Goal: Transaction & Acquisition: Obtain resource

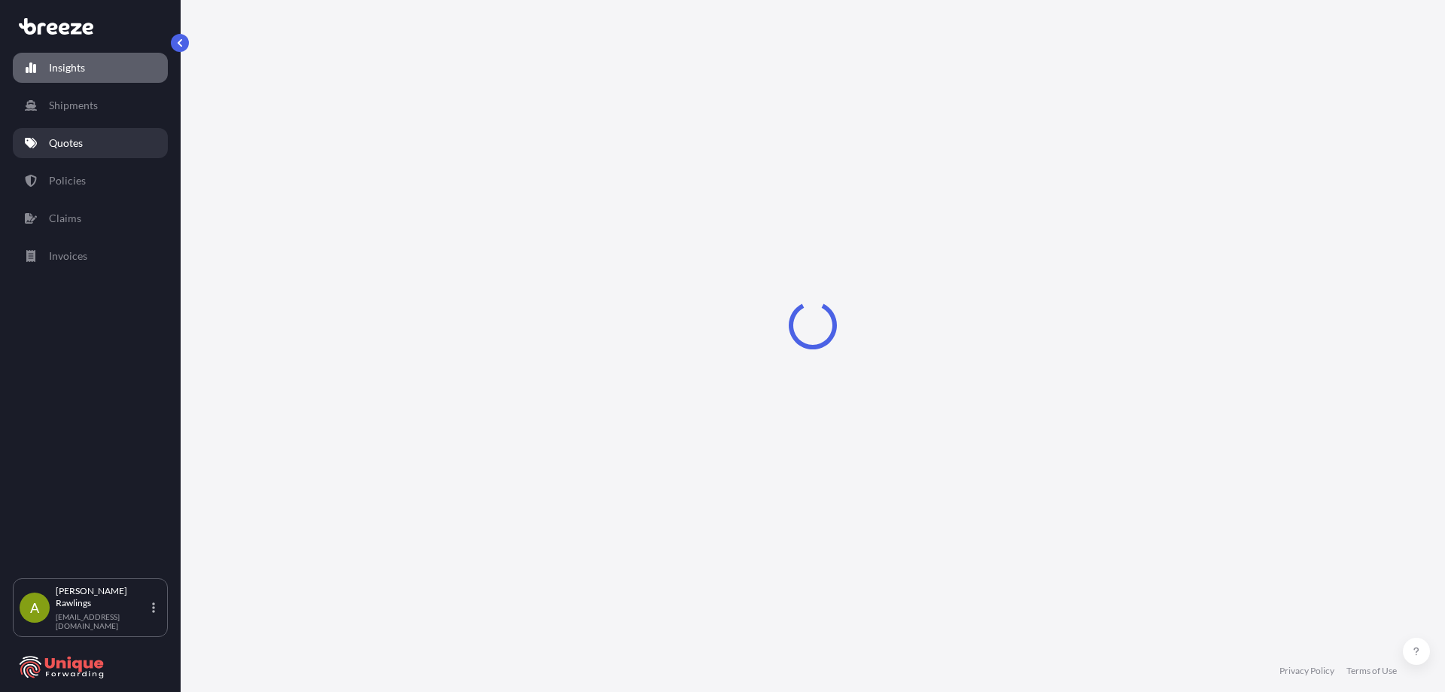
select select "2025"
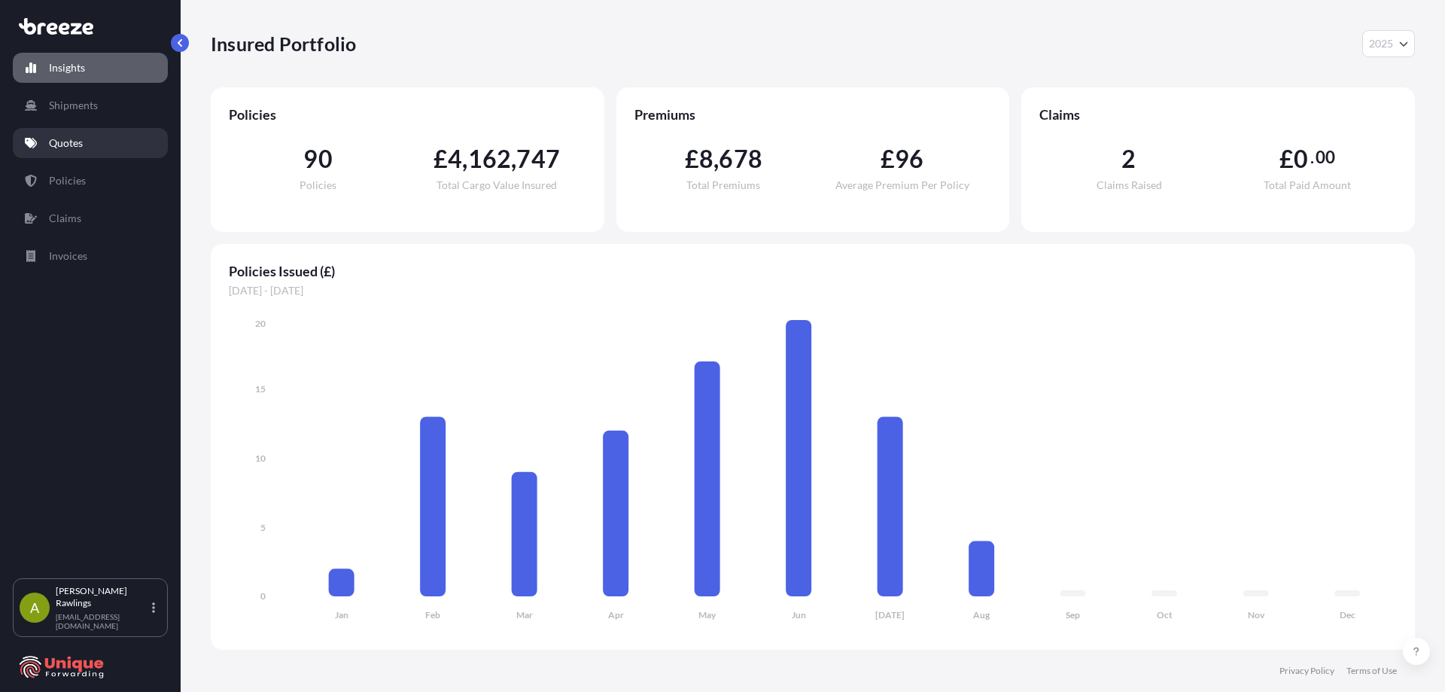
click at [82, 148] on p "Quotes" at bounding box center [66, 142] width 34 height 15
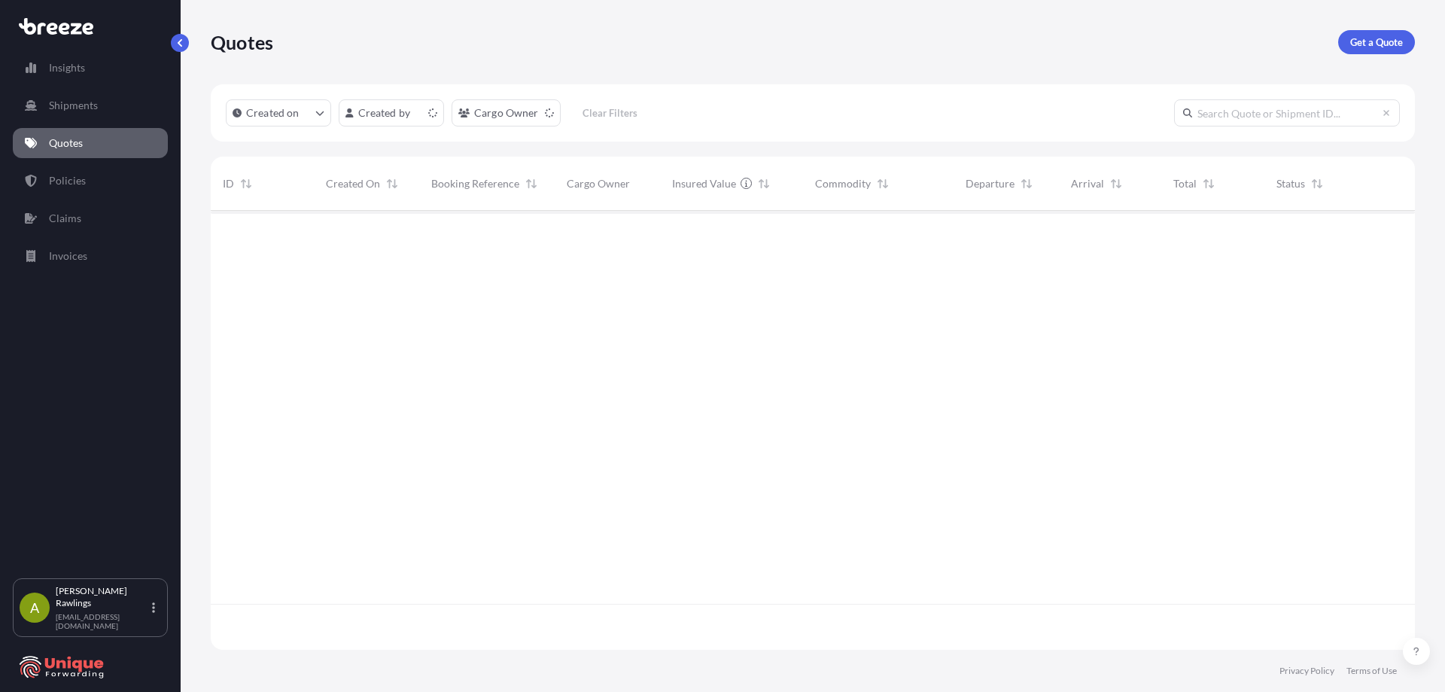
scroll to position [436, 1193]
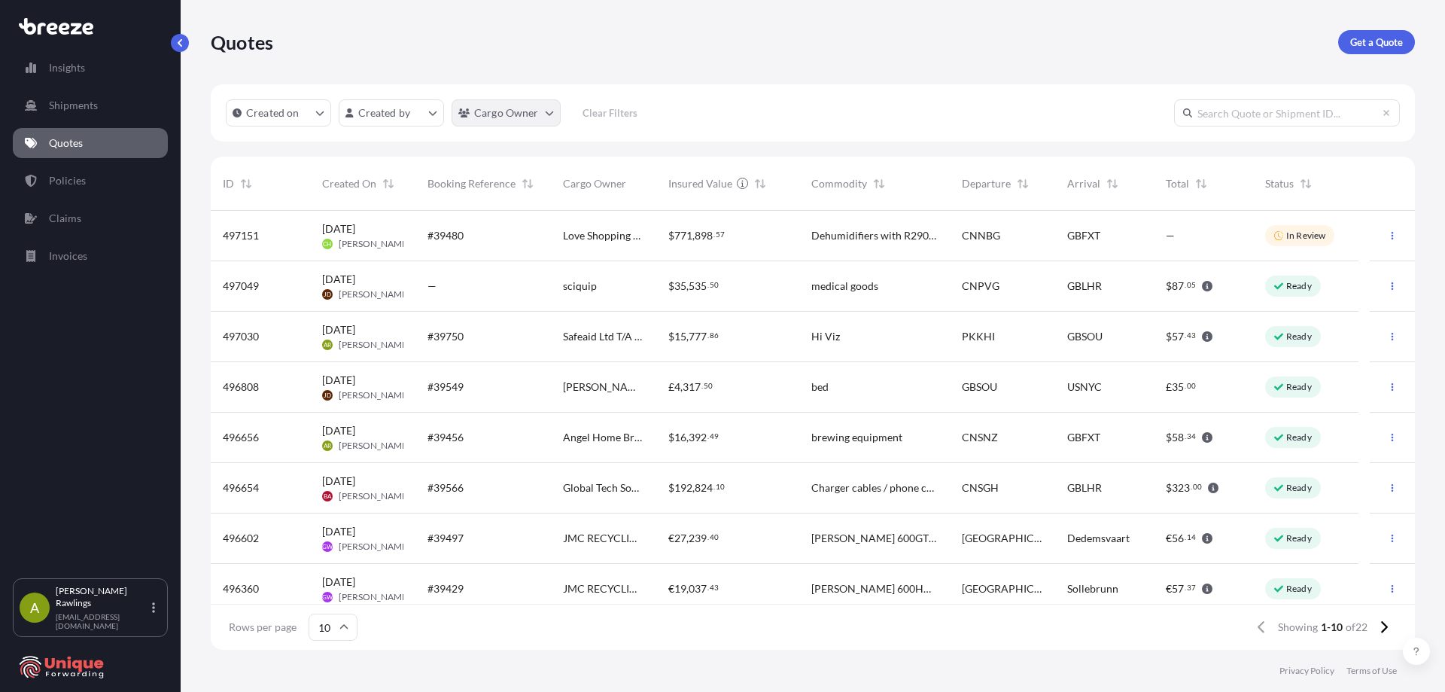
click at [533, 114] on html "Insights Shipments Quotes Policies Claims Invoices A [PERSON_NAME] [EMAIL_ADDRE…" at bounding box center [722, 346] width 1445 height 692
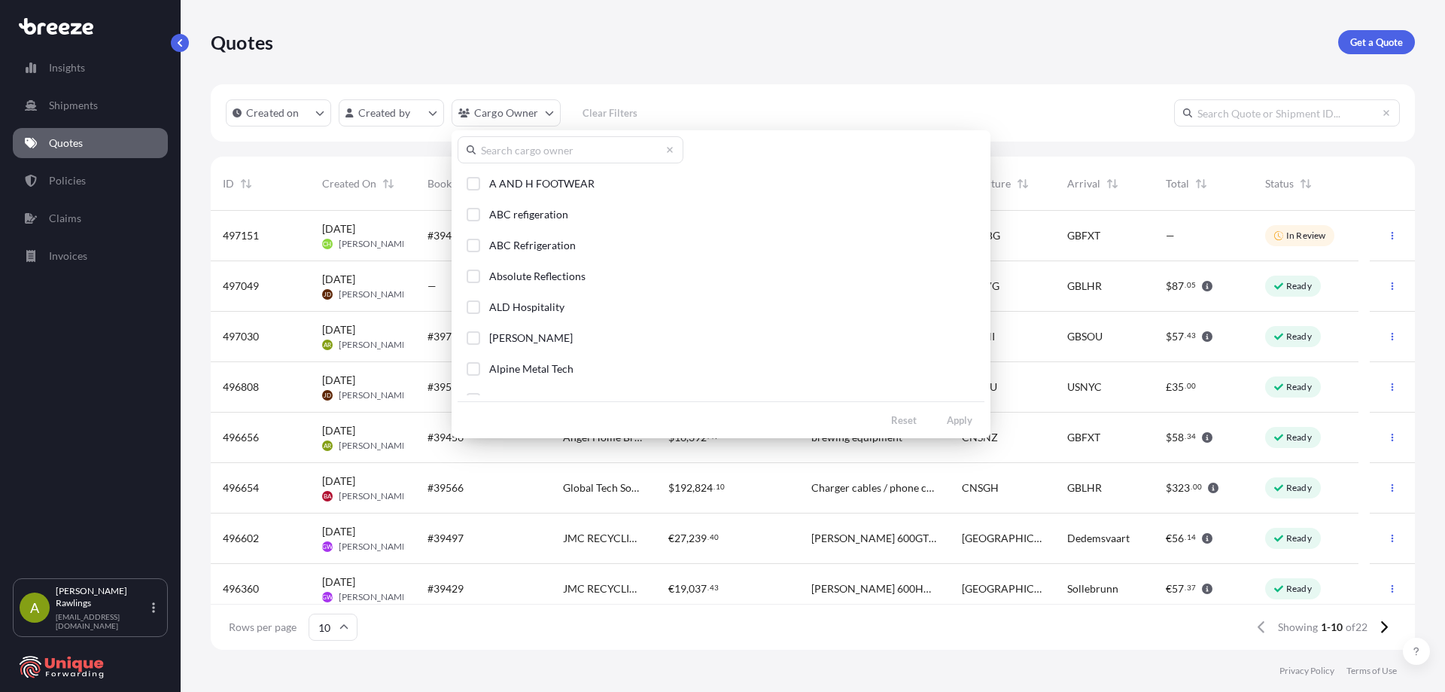
click at [512, 153] on input "text" at bounding box center [570, 149] width 226 height 27
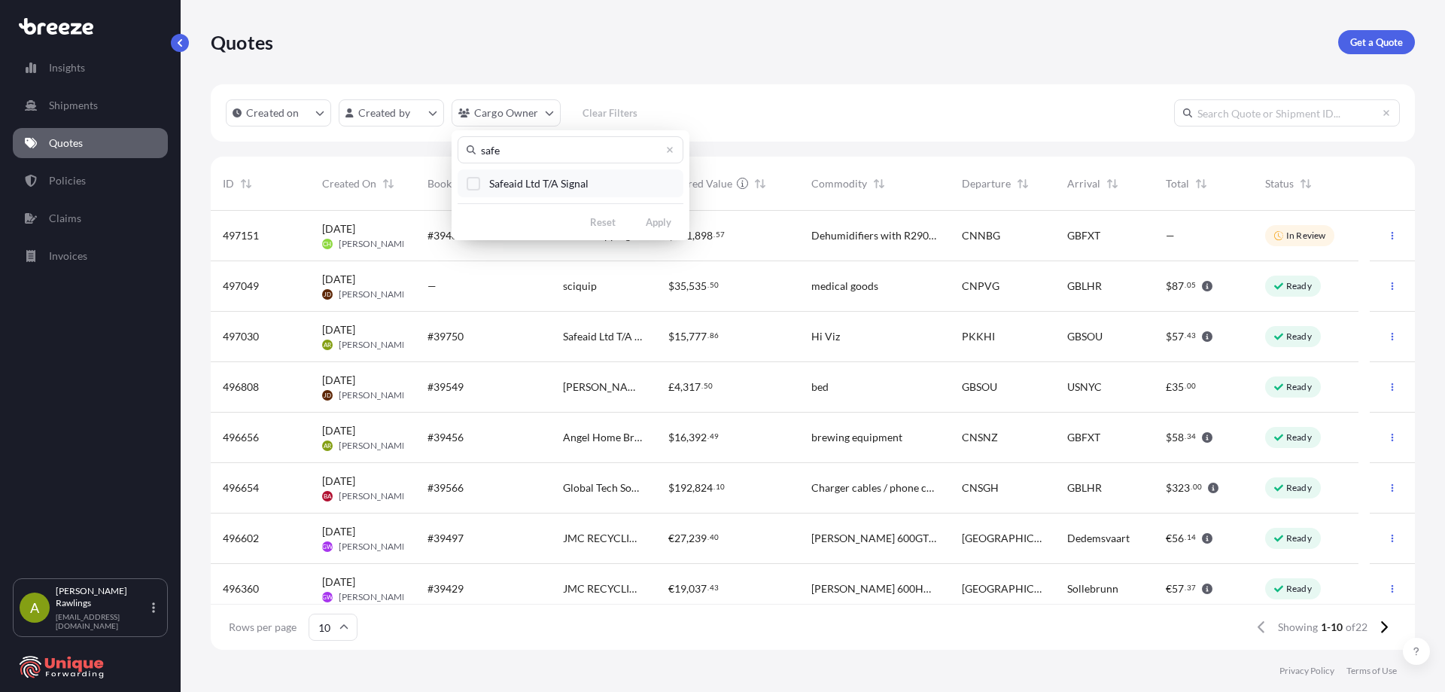
type input "safe"
click at [535, 187] on span "Safeaid Ltd T/A Signal" at bounding box center [538, 183] width 99 height 15
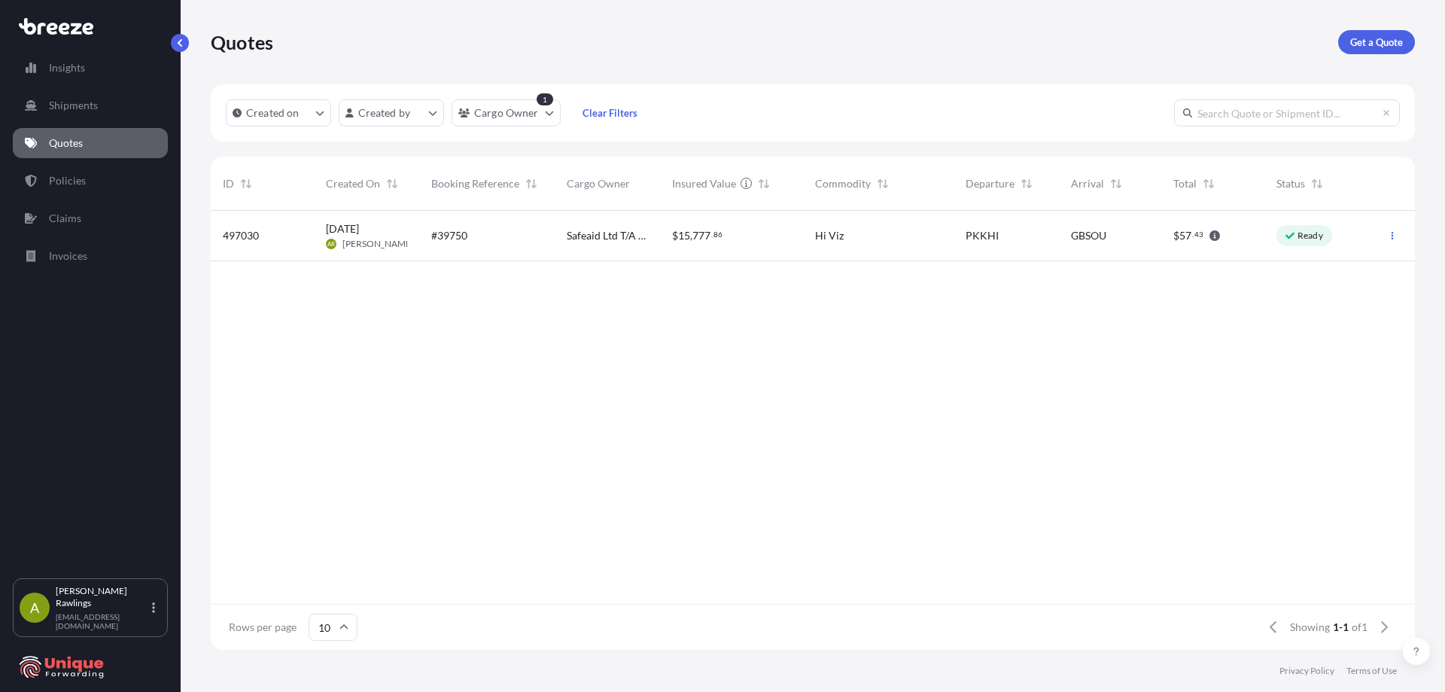
click at [1144, 433] on div "497030 [DATE] AR [PERSON_NAME] #39750 Safeaid Ltd T/A Signal $ 15 , 777 . 86 Hi…" at bounding box center [813, 407] width 1204 height 393
click at [1389, 232] on icon "button" at bounding box center [1392, 235] width 9 height 9
click at [1343, 265] on p "Duplicate quote" at bounding box center [1332, 265] width 75 height 15
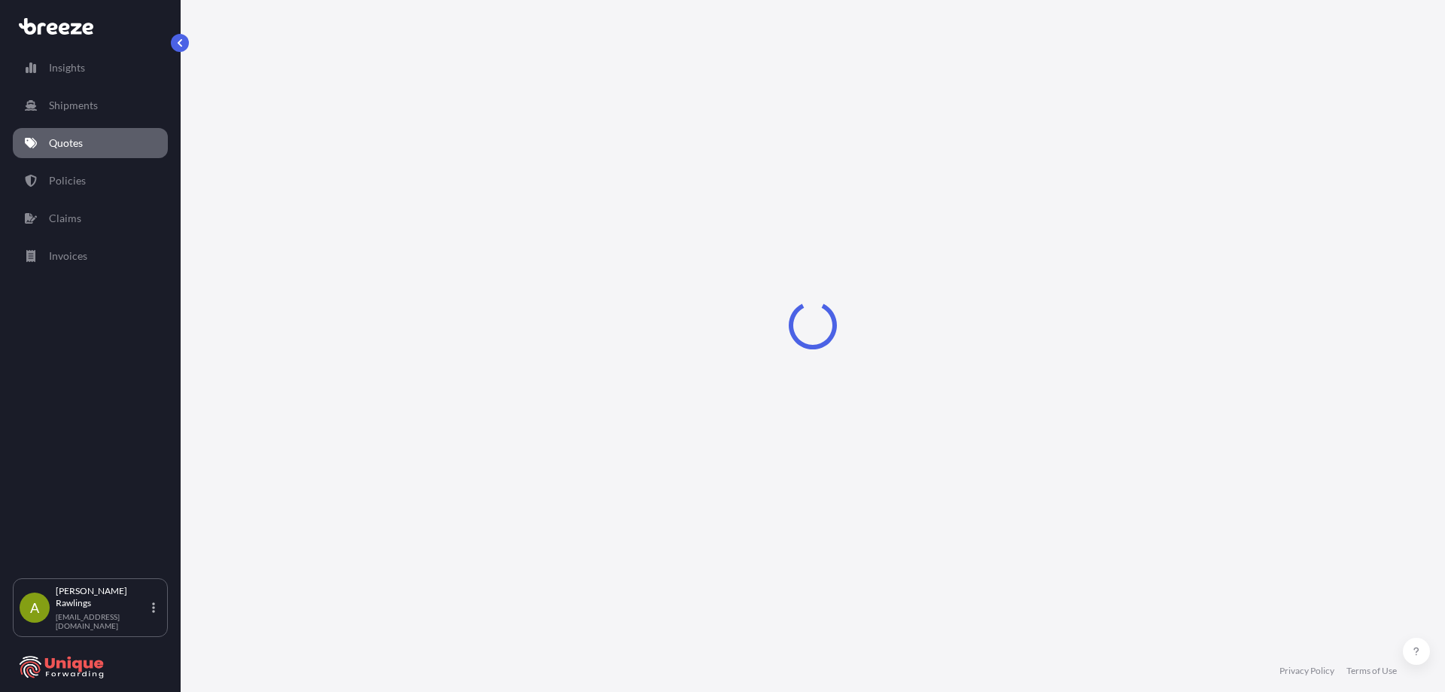
scroll to position [13, 0]
select select "Road"
select select "Sea"
select select "Road"
select select "1"
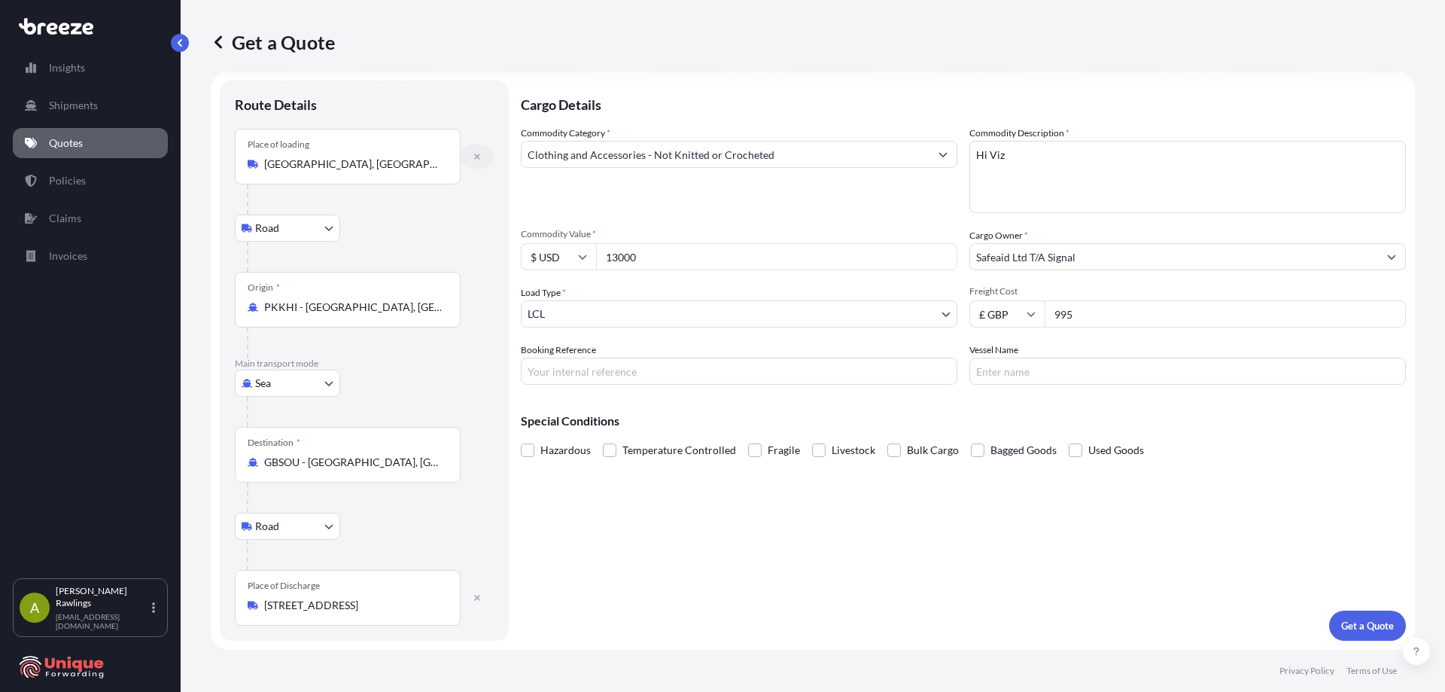
click at [475, 156] on icon "button" at bounding box center [477, 156] width 9 height 9
select select
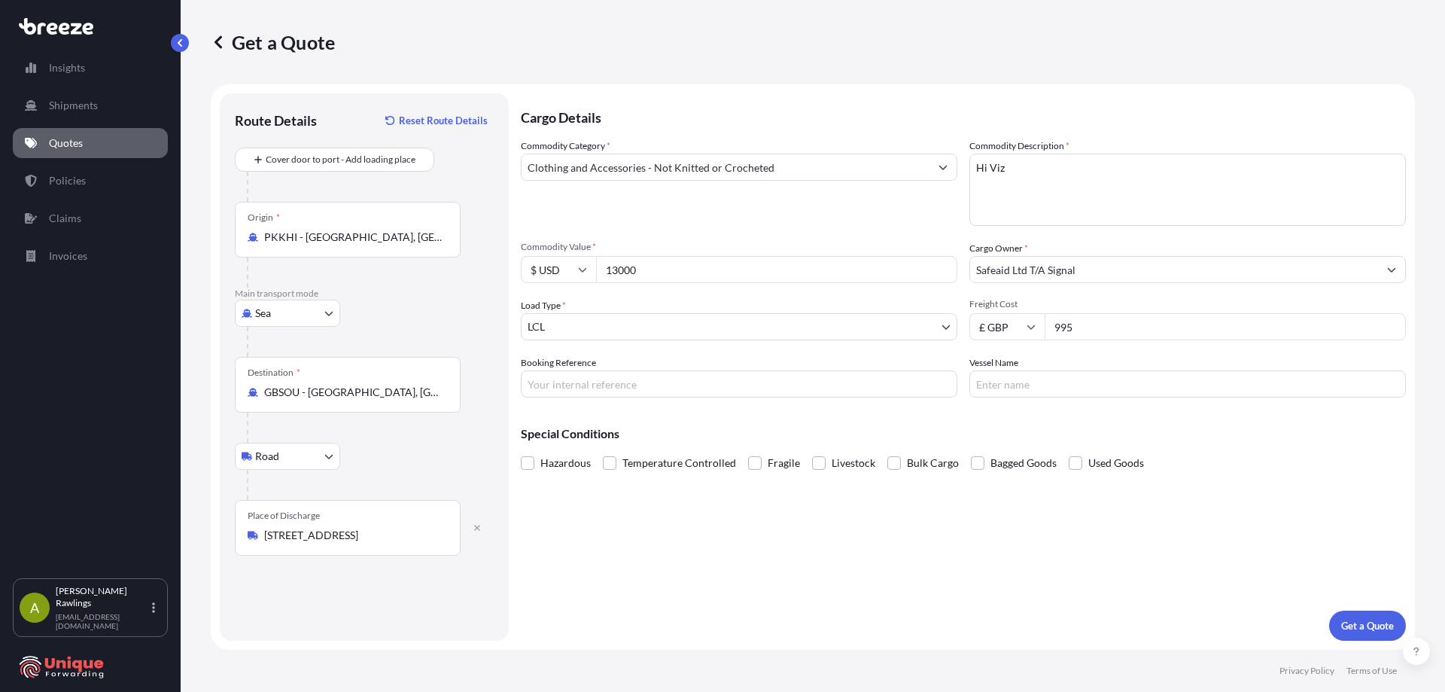
scroll to position [0, 0]
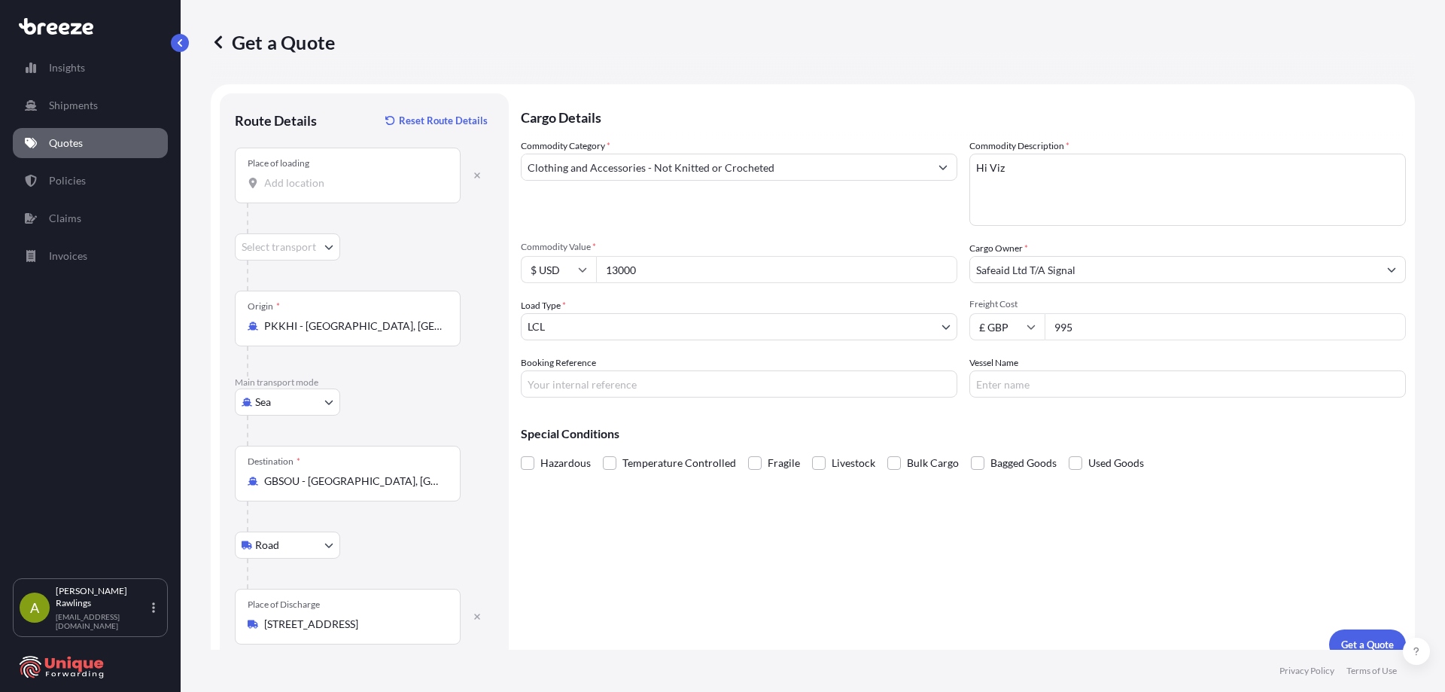
click at [348, 186] on input "Place of loading" at bounding box center [353, 182] width 178 height 15
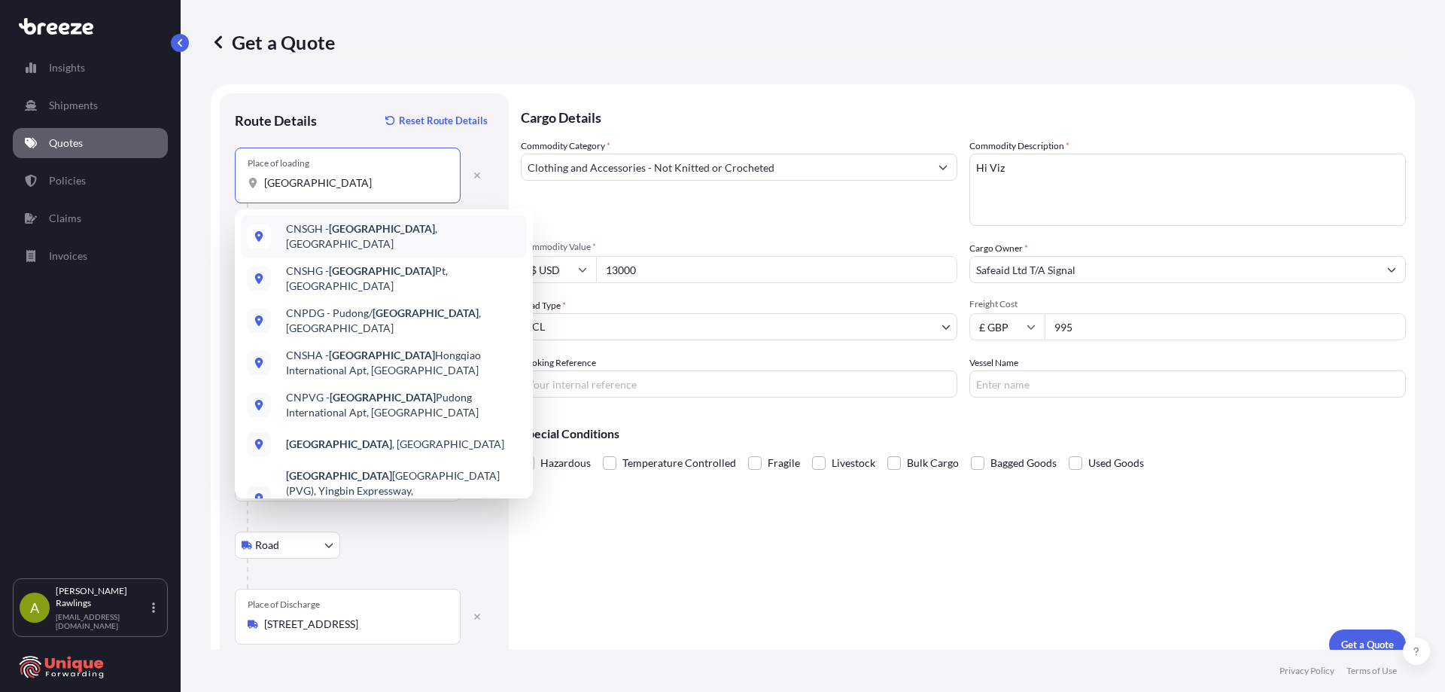
click at [409, 226] on div "CNSGH - [GEOGRAPHIC_DATA] , [GEOGRAPHIC_DATA]" at bounding box center [384, 236] width 286 height 42
type input "CNSGH - [GEOGRAPHIC_DATA], [GEOGRAPHIC_DATA]"
select select "Road"
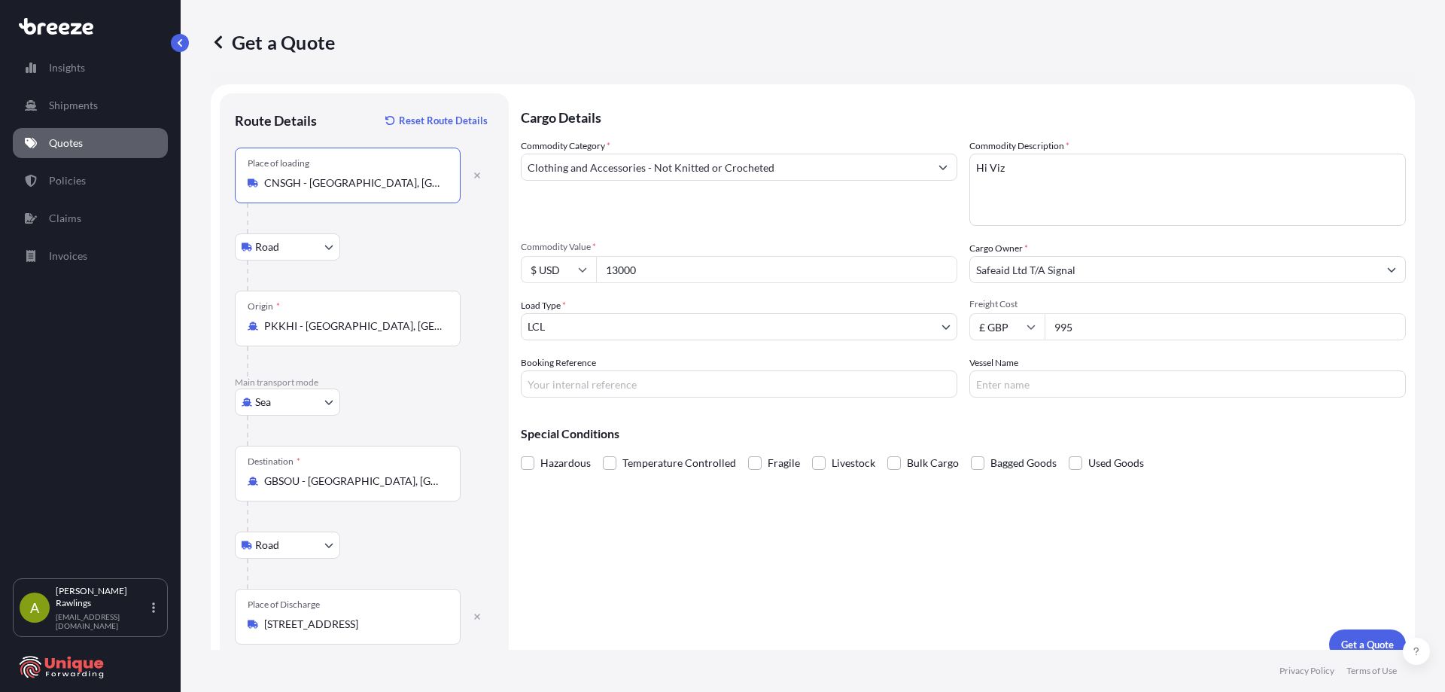
type input "CNSGH - [GEOGRAPHIC_DATA], [GEOGRAPHIC_DATA]"
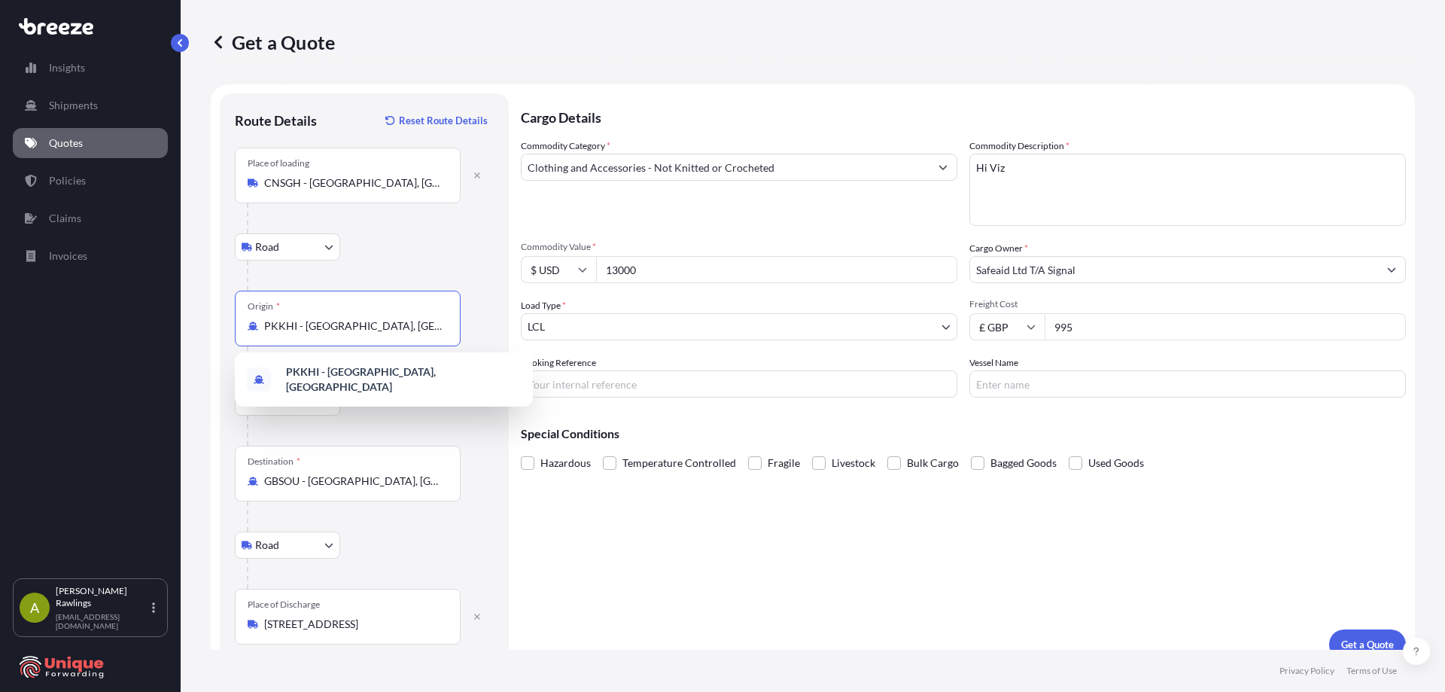
click at [313, 319] on input "PKKHI - [GEOGRAPHIC_DATA], [GEOGRAPHIC_DATA]" at bounding box center [353, 325] width 178 height 15
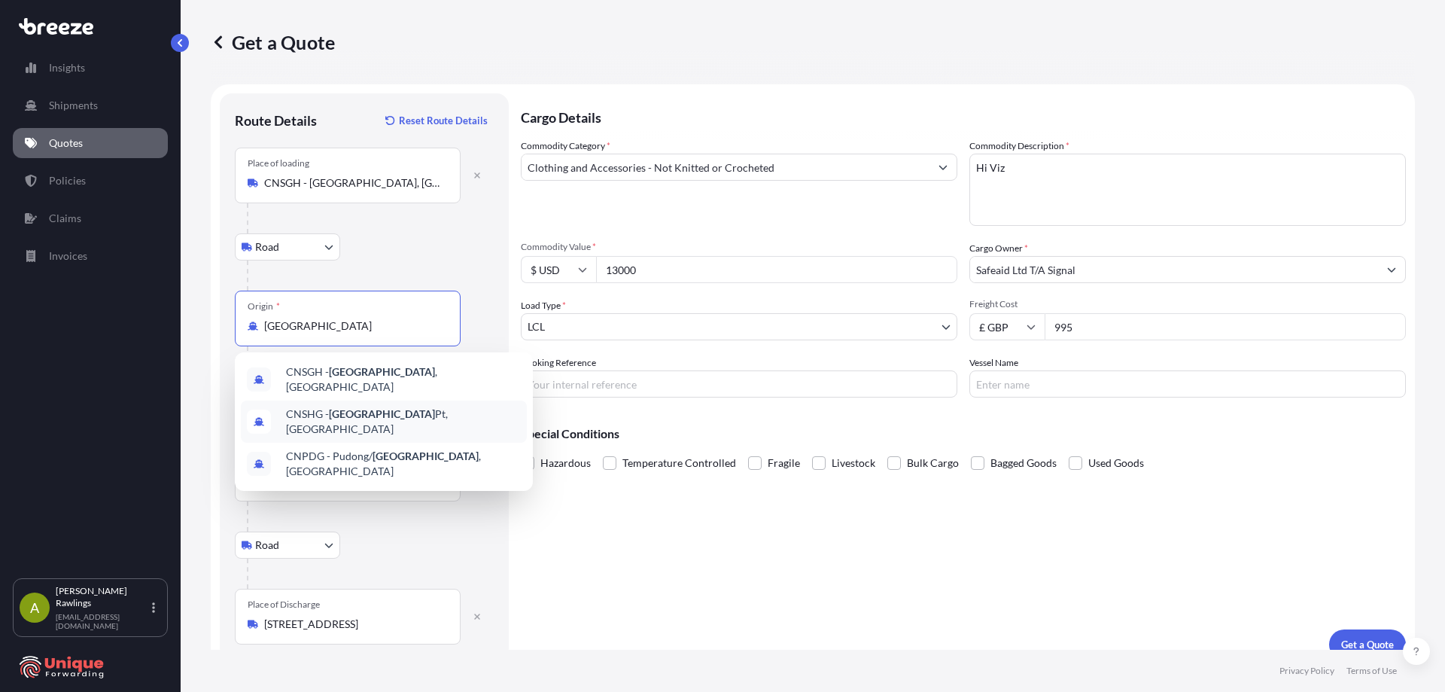
click at [427, 412] on div "CNSHG - [GEOGRAPHIC_DATA] Pt, [GEOGRAPHIC_DATA]" at bounding box center [384, 421] width 286 height 42
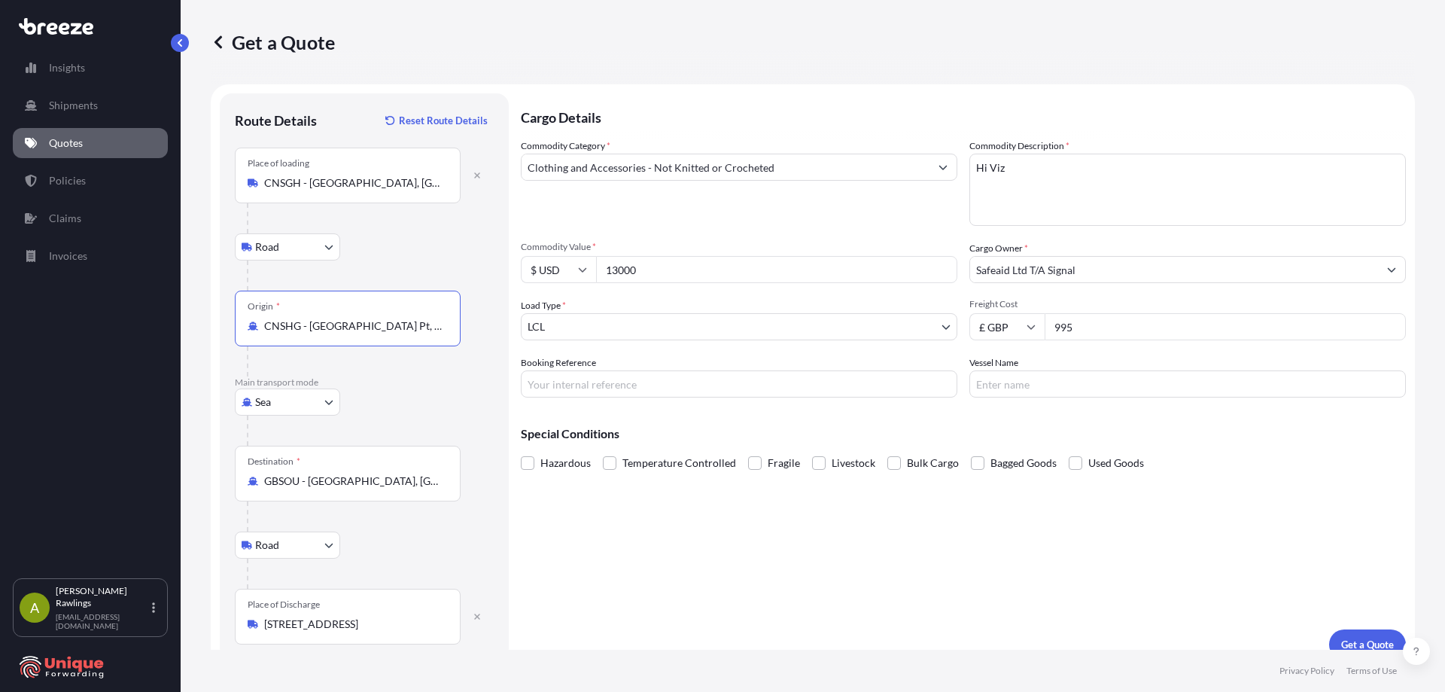
type input "CNSHG - [GEOGRAPHIC_DATA] Pt, [GEOGRAPHIC_DATA]"
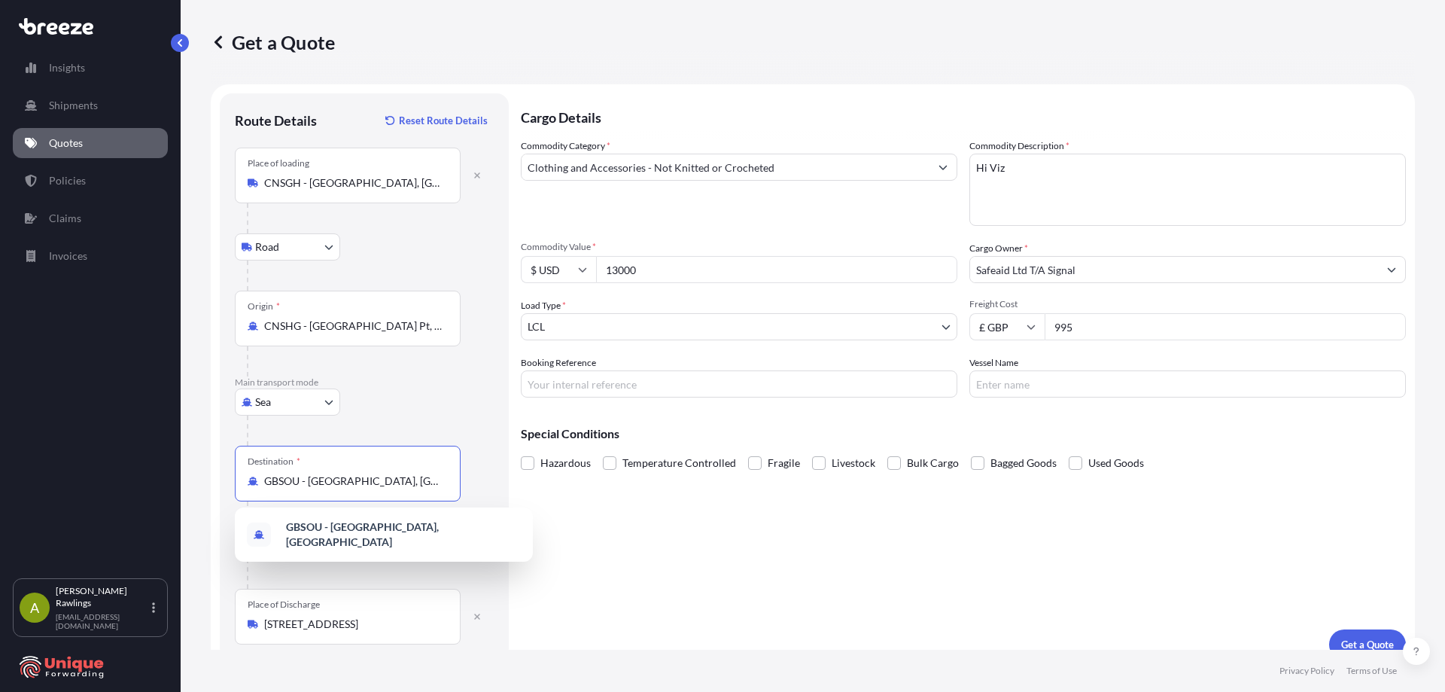
click at [347, 487] on input "GBSOU - [GEOGRAPHIC_DATA], [GEOGRAPHIC_DATA]" at bounding box center [353, 480] width 178 height 15
click at [656, 605] on div "Cargo Details Commodity Category * Clothing and Accessories - Not Knitted or Cr…" at bounding box center [963, 376] width 885 height 566
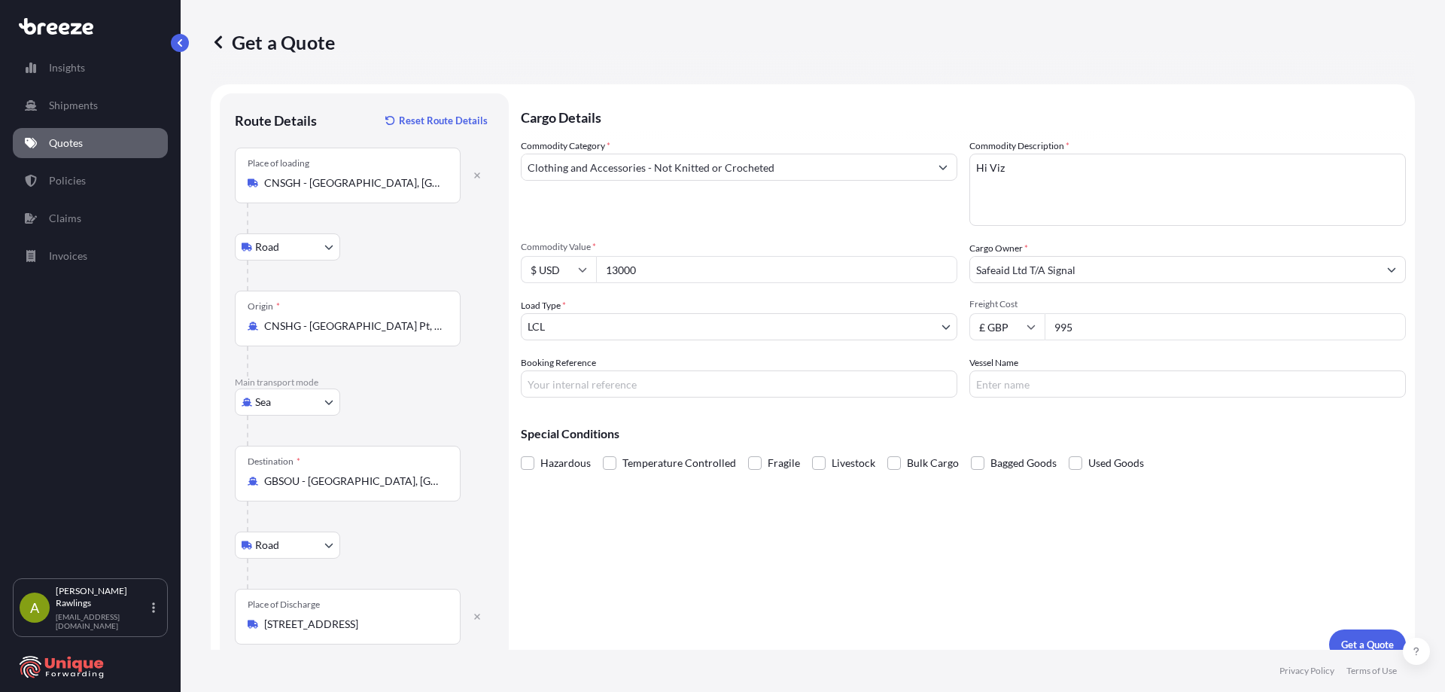
click at [659, 266] on input "13000" at bounding box center [776, 269] width 361 height 27
paste input "9320."
type input "9320.00"
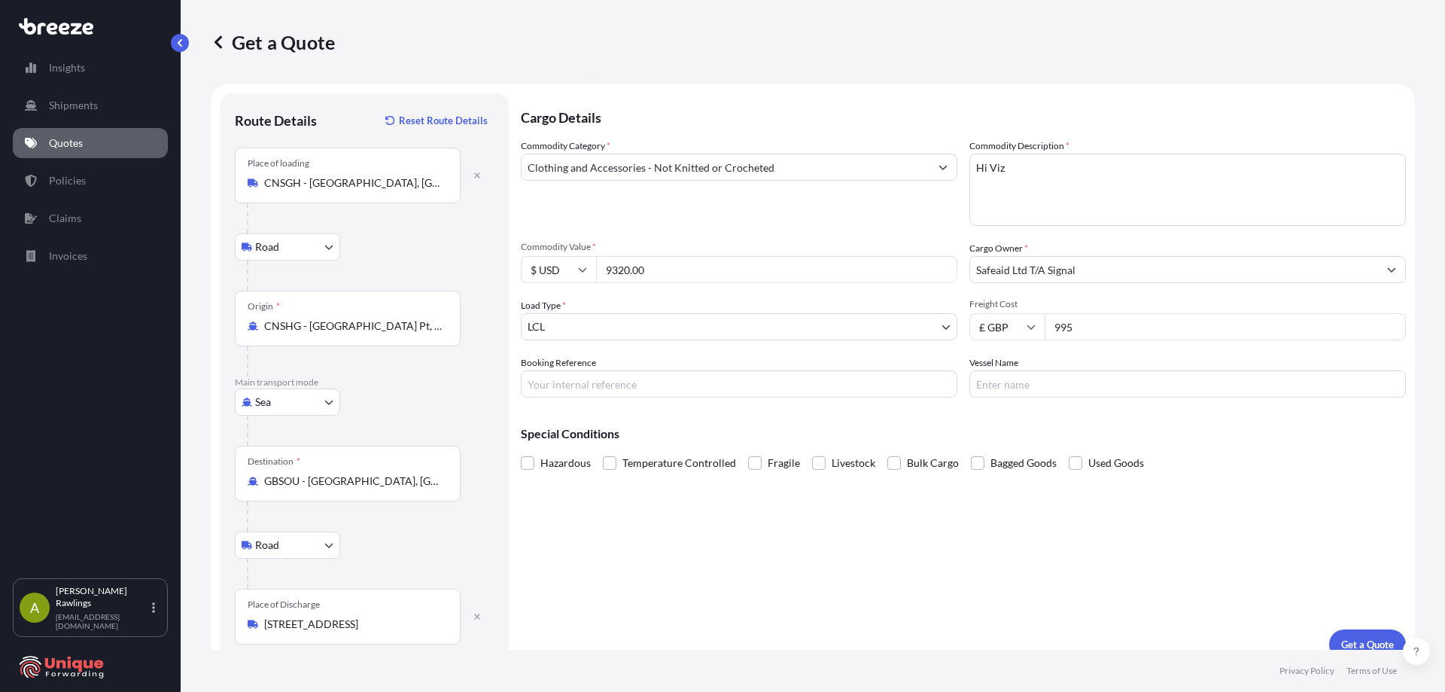
click at [1122, 329] on input "995" at bounding box center [1224, 326] width 361 height 27
type input "550"
click at [762, 386] on input "Booking Reference" at bounding box center [739, 383] width 436 height 27
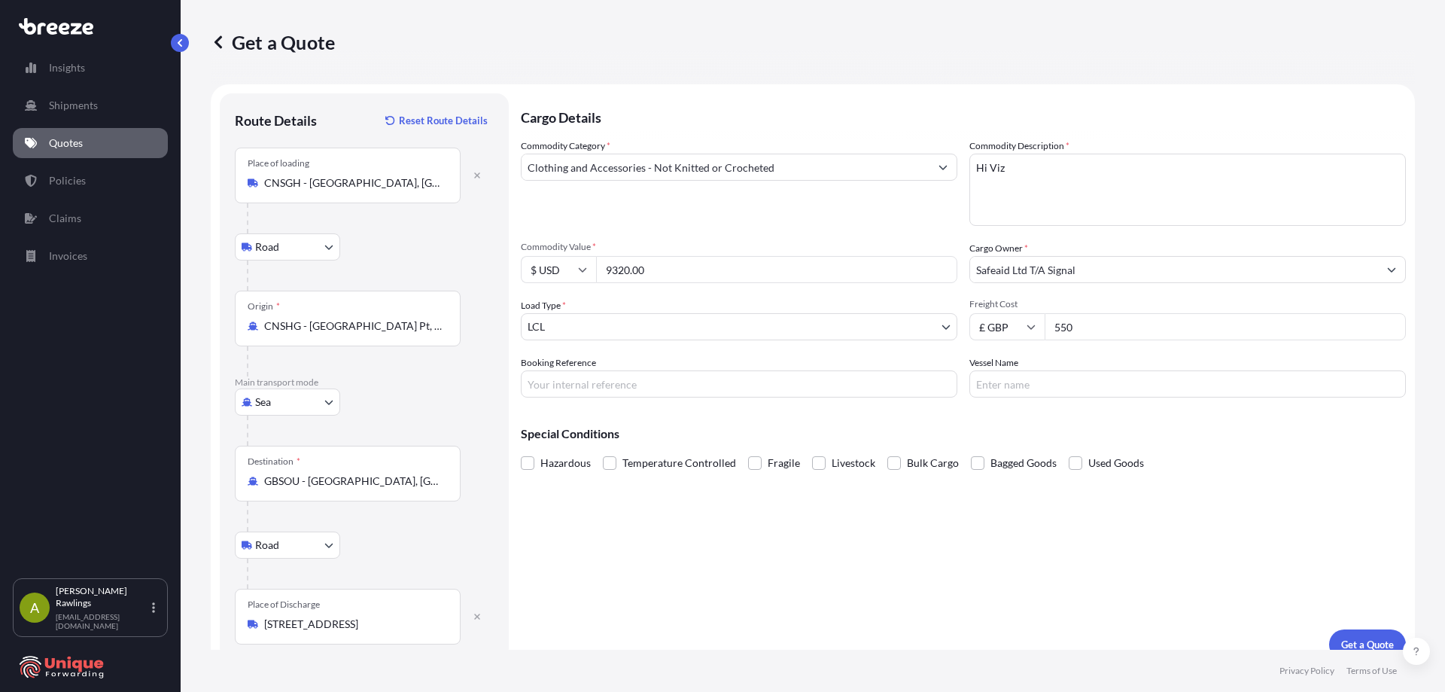
click at [602, 382] on input "Booking Reference" at bounding box center [739, 383] width 436 height 27
paste input "#39810"
type input "#39810"
click at [1346, 637] on p "Get a Quote" at bounding box center [1367, 644] width 53 height 15
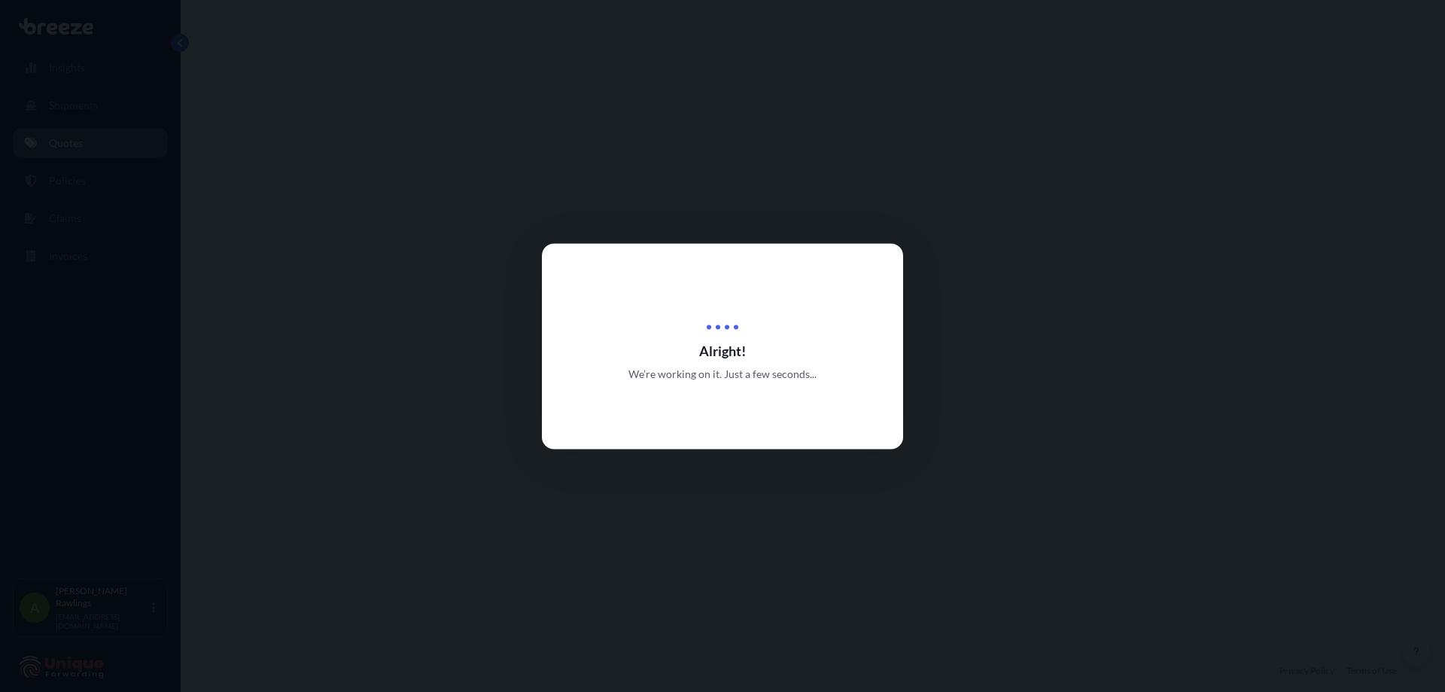
select select "Sea"
select select "Road"
select select "1"
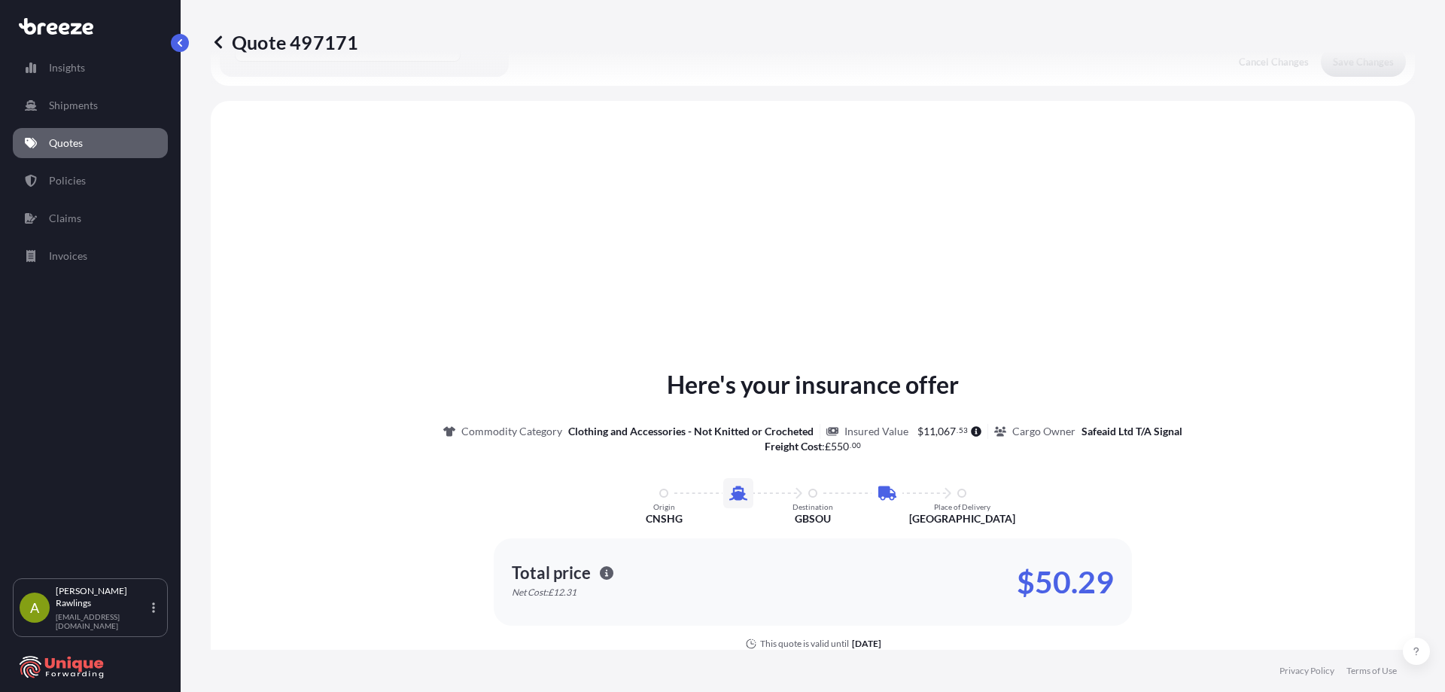
scroll to position [513, 0]
